Goal: Ask a question: Seek information or help from site administrators or community

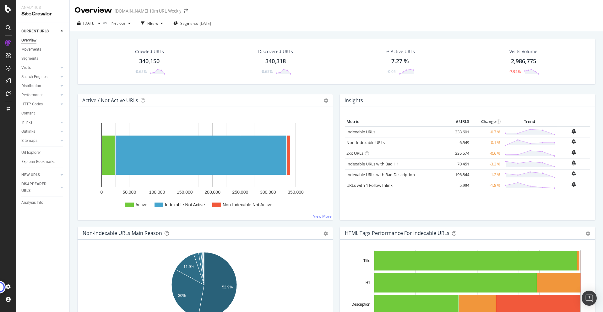
scroll to position [600, 0]
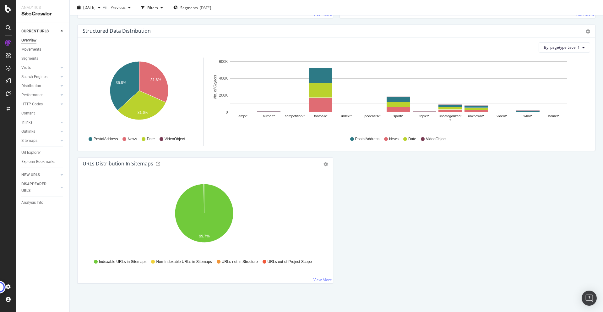
click at [13, 93] on div at bounding box center [8, 93] width 15 height 10
click at [6, 93] on icon at bounding box center [8, 93] width 5 height 5
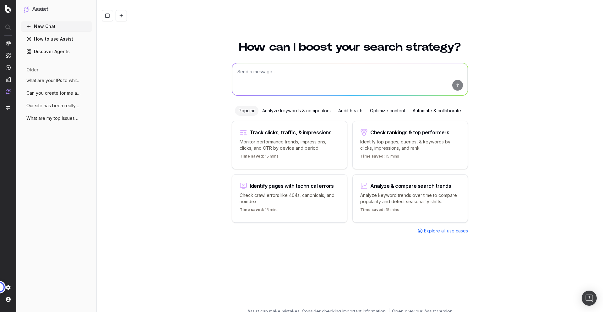
click at [368, 65] on textarea at bounding box center [350, 79] width 236 height 32
type textarea "can you show me which of my images don't have an alt text"
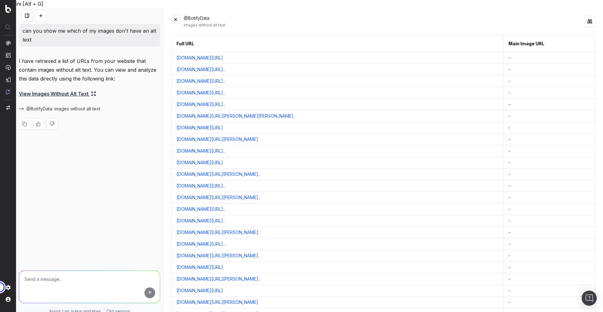
click at [94, 91] on icon at bounding box center [93, 93] width 5 height 5
click at [70, 106] on span "@BotifyData: images without alt text" at bounding box center [63, 109] width 74 height 6
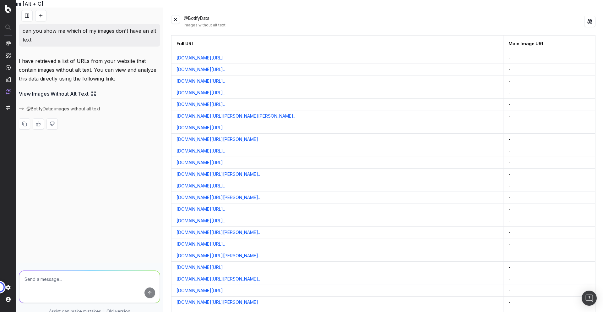
click at [57, 106] on span "@BotifyData: images without alt text" at bounding box center [63, 109] width 74 height 6
click at [21, 106] on button "@BotifyData: images without alt text" at bounding box center [59, 109] width 81 height 6
click at [47, 106] on span "@BotifyData: images without alt text" at bounding box center [63, 109] width 74 height 6
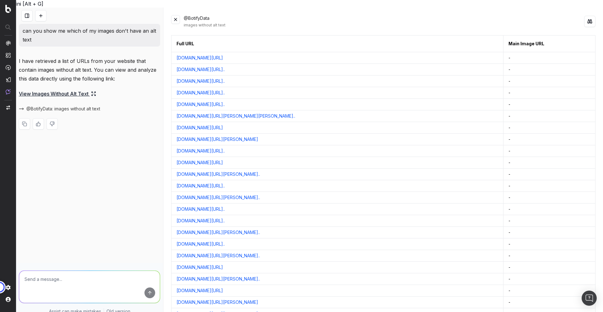
click at [83, 106] on span "@BotifyData: images without alt text" at bounding box center [63, 109] width 74 height 6
click at [71, 106] on span "@BotifyData: images without alt text" at bounding box center [63, 109] width 74 height 6
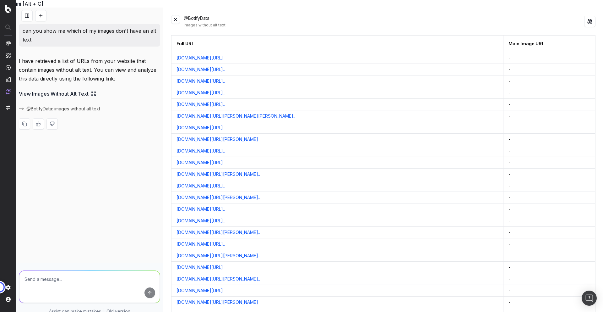
click at [71, 106] on span "@BotifyData: images without alt text" at bounding box center [63, 109] width 74 height 6
click at [47, 284] on textarea at bounding box center [89, 287] width 141 height 32
type textarea "I can;t open the link with this view"
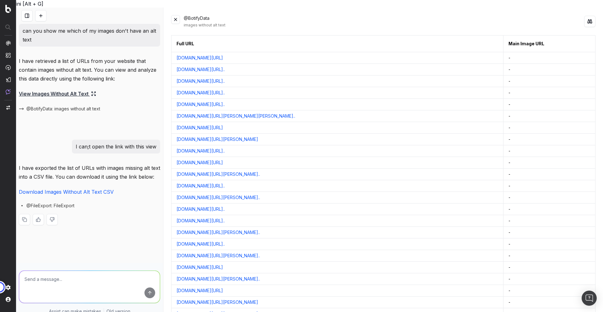
click at [71, 189] on link "Download Images Without Alt Text CSV" at bounding box center [66, 192] width 95 height 6
click at [96, 274] on textarea at bounding box center [89, 287] width 141 height 32
type textarea "d"
type textarea "this is not good."
click at [150, 288] on button "submit" at bounding box center [150, 292] width 11 height 11
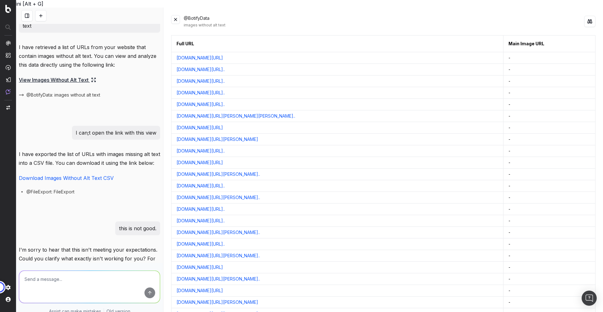
scroll to position [129, 0]
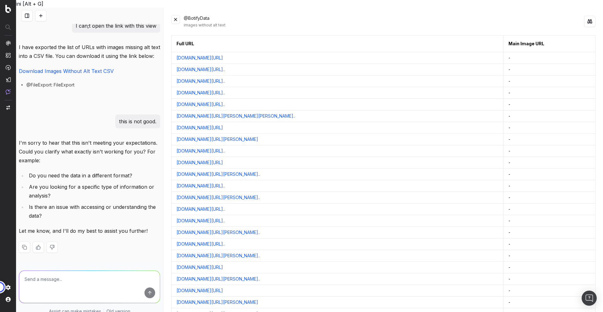
click at [67, 271] on textarea at bounding box center [89, 287] width 141 height 32
type textarea "I neen a view on sitecrawler"
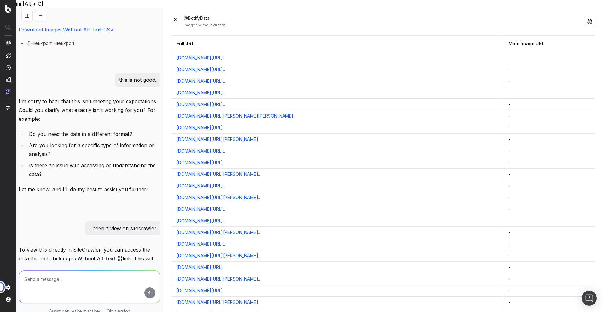
scroll to position [225, 0]
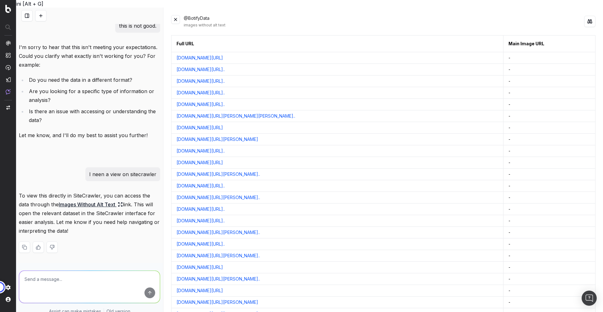
click at [89, 200] on link "Images Without Alt Text" at bounding box center [91, 204] width 64 height 9
click at [132, 198] on p "To view this directly in SiteCrawler, you can access the data through the Image…" at bounding box center [89, 213] width 141 height 44
click at [109, 200] on link "Images Without Alt Text" at bounding box center [91, 204] width 64 height 9
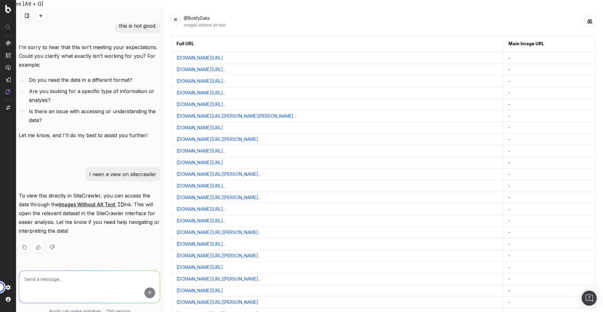
click at [101, 200] on link "Images Without Alt Text" at bounding box center [91, 204] width 64 height 9
click at [81, 285] on textarea at bounding box center [89, 287] width 141 height 32
type textarea "the link you are sending me is not working, do you know it? :)"
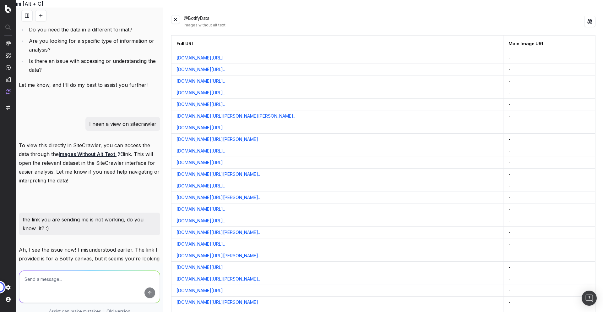
scroll to position [386, 0]
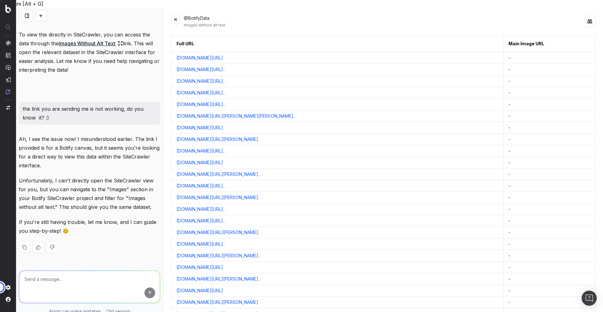
click at [61, 284] on textarea at bounding box center [89, 287] width 141 height 32
type textarea "I can;t see the images section"
click at [146, 288] on button "submit" at bounding box center [150, 292] width 11 height 11
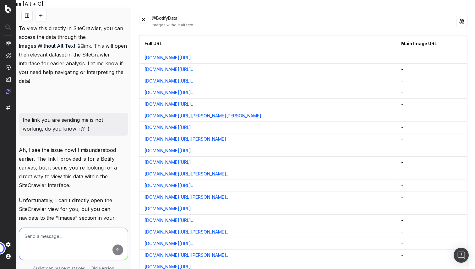
scroll to position [619, 0]
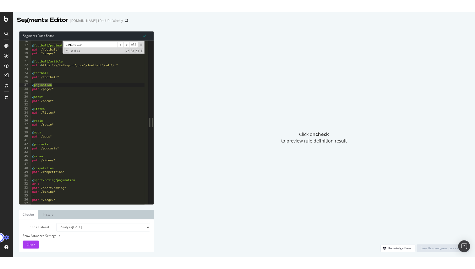
scroll to position [5, 0]
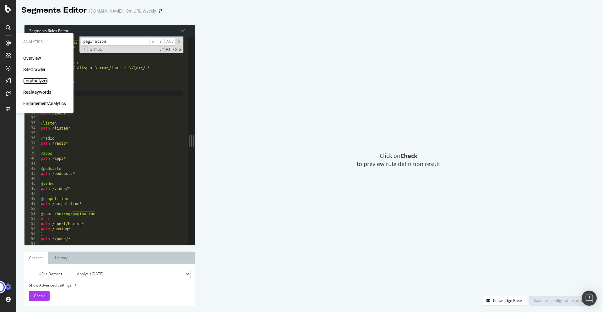
click at [36, 81] on div "LogAnalyzer" at bounding box center [35, 81] width 25 height 6
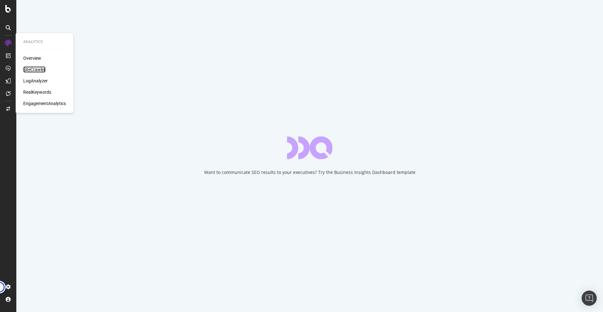
click at [36, 70] on div "SiteCrawler" at bounding box center [34, 69] width 22 height 6
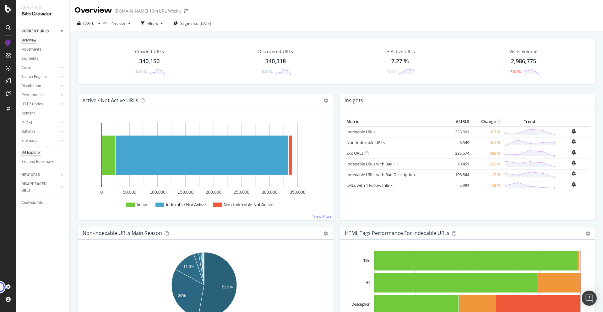
click at [34, 150] on div "Url Explorer" at bounding box center [30, 152] width 19 height 7
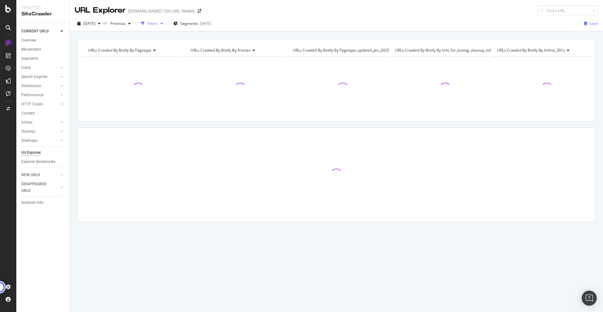
click at [166, 23] on div "button" at bounding box center [162, 24] width 8 height 4
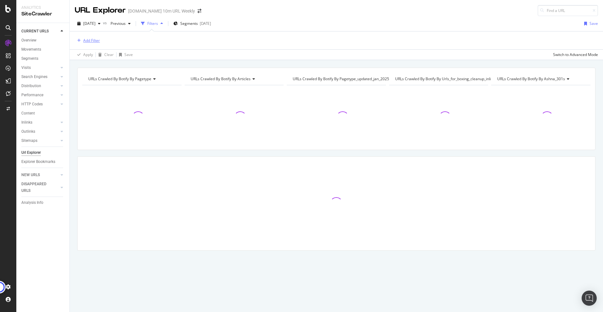
click at [87, 39] on div "Add Filter" at bounding box center [91, 40] width 17 height 5
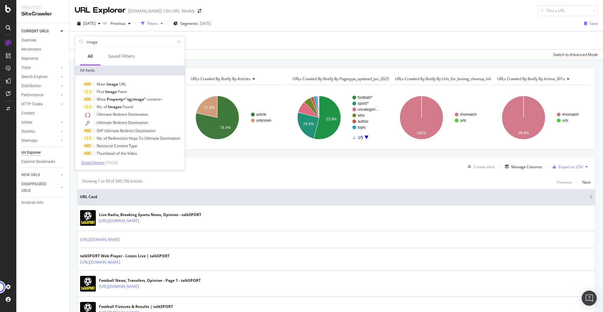
click at [98, 162] on span "Show 10 more" at bounding box center [92, 162] width 23 height 5
click at [125, 37] on input "image" at bounding box center [130, 41] width 88 height 9
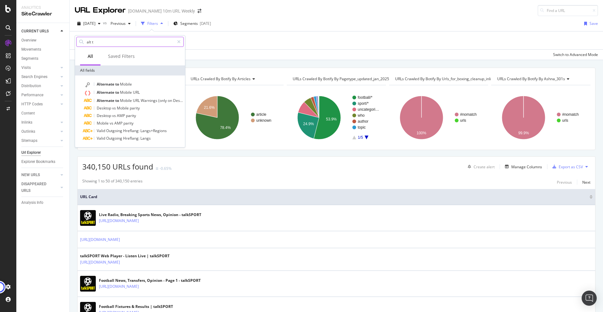
type input "alt t"
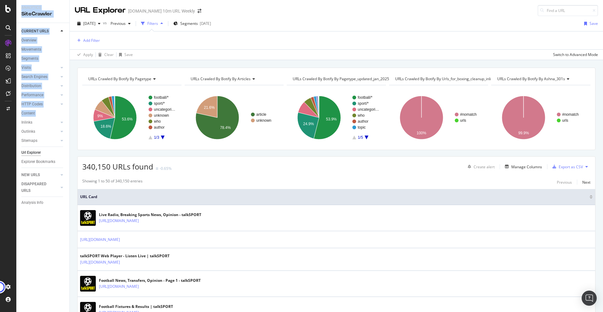
drag, startPoint x: 13, startPoint y: 140, endPoint x: 19, endPoint y: 125, distance: 16.6
click at [19, 125] on div "Analytics SiteCrawler CURRENT URLS Overview Movements Segments Visits Analysis …" at bounding box center [301, 156] width 603 height 312
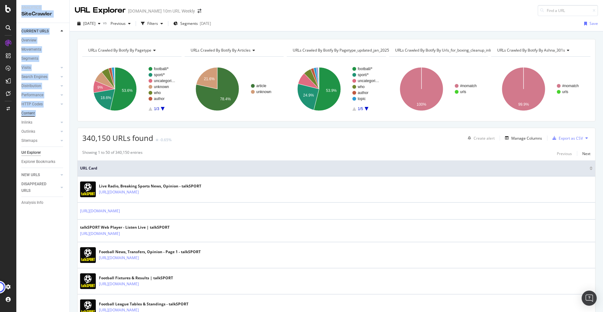
click at [27, 112] on div "Content" at bounding box center [28, 113] width 14 height 7
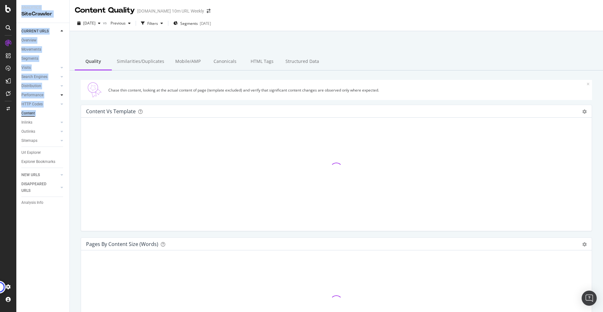
click at [61, 95] on icon at bounding box center [62, 95] width 3 height 4
click at [62, 88] on icon at bounding box center [62, 86] width 3 height 4
click at [63, 76] on icon at bounding box center [62, 77] width 3 height 4
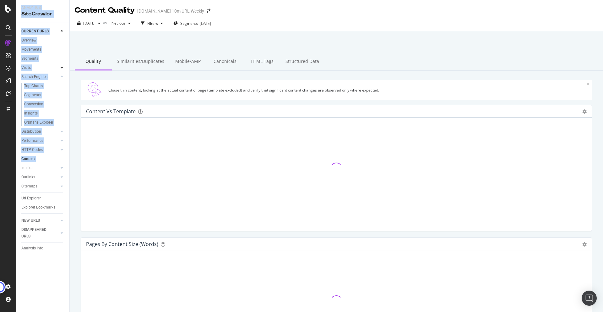
click at [61, 67] on icon at bounding box center [62, 68] width 3 height 4
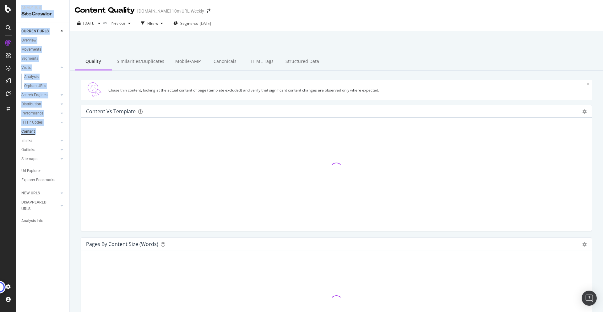
click at [96, 44] on div at bounding box center [336, 47] width 519 height 27
